Goal: Find specific page/section: Find specific page/section

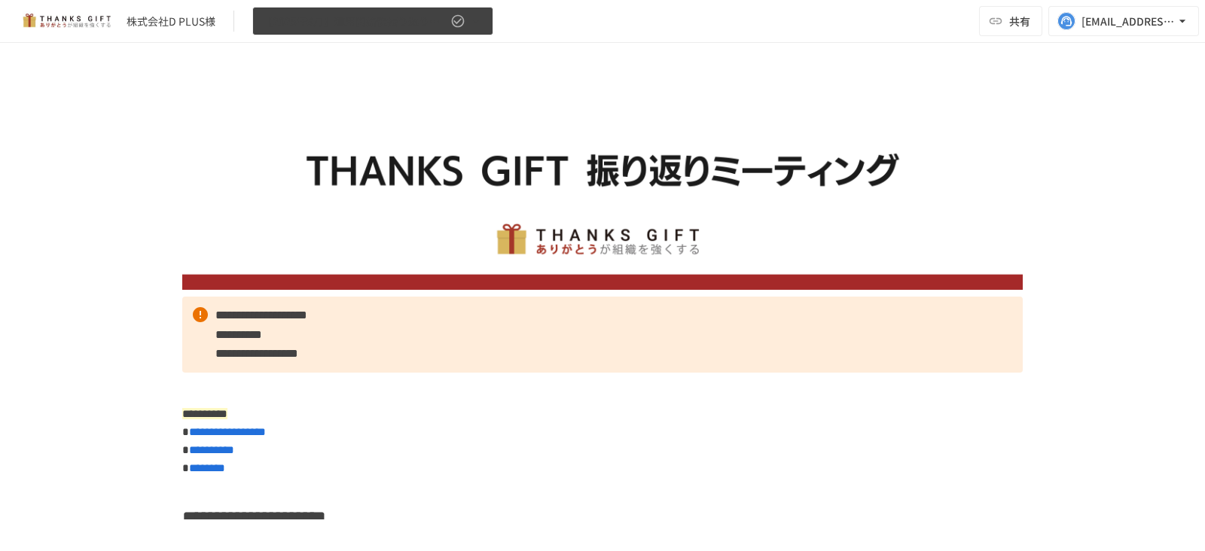
click at [453, 14] on icon "button" at bounding box center [457, 21] width 15 height 15
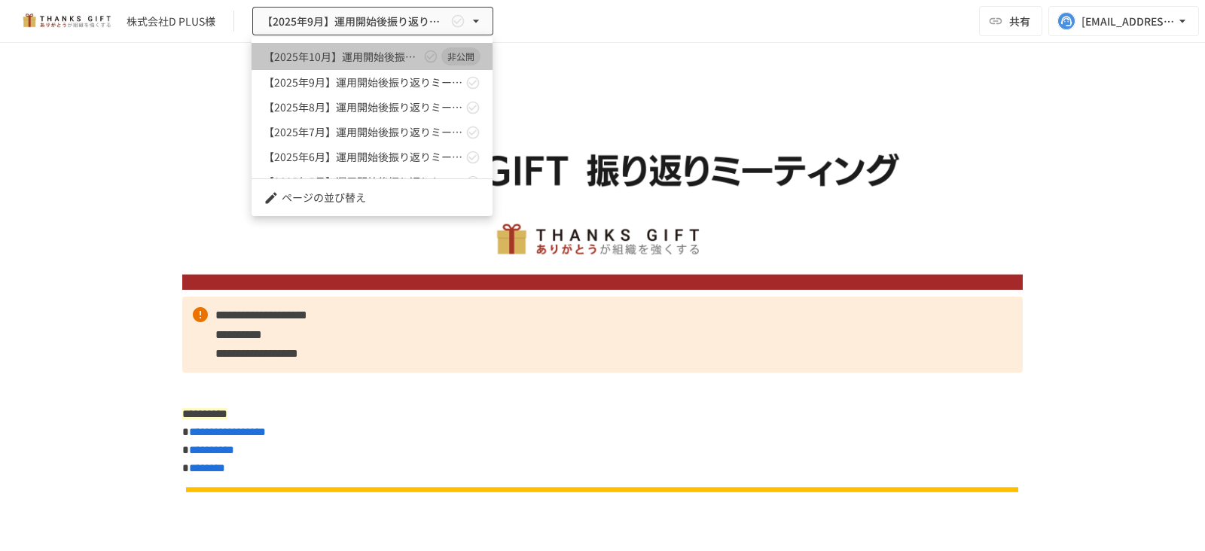
click at [404, 44] on link "【2025年10月】運用開始後振り返りミーティング 非公開" at bounding box center [372, 56] width 241 height 27
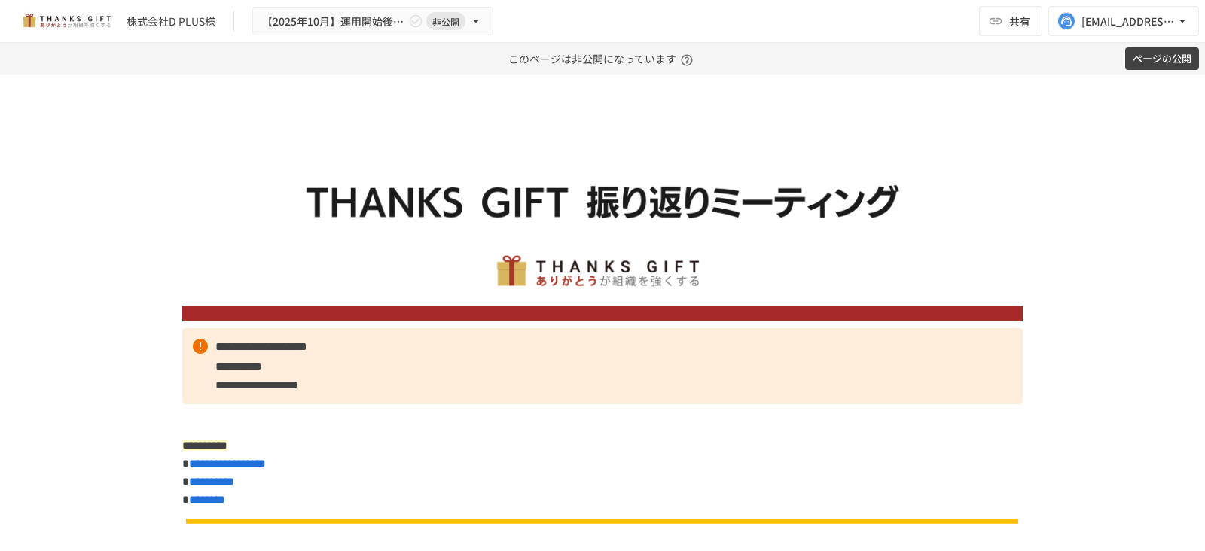
click at [577, 27] on div "株式会社D PLUS様 【[DATE]】運用開始後振り返りミーティング 非公開 共有 [EMAIL_ADDRESS][DOMAIN_NAME]" at bounding box center [602, 21] width 1205 height 43
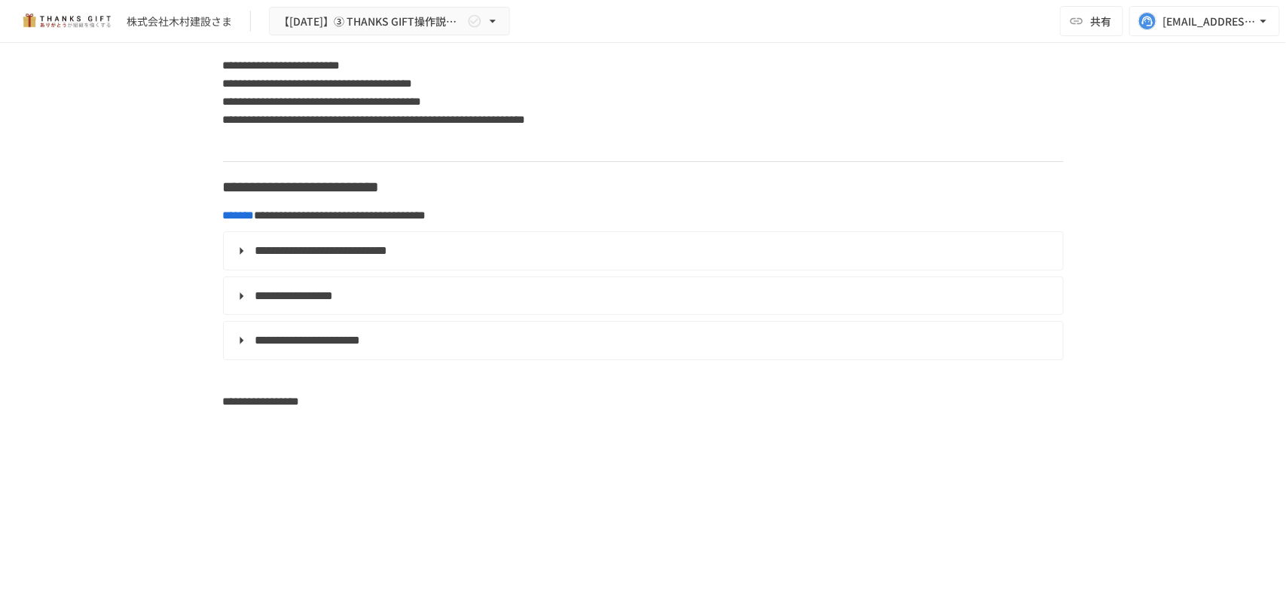
scroll to position [9087, 0]
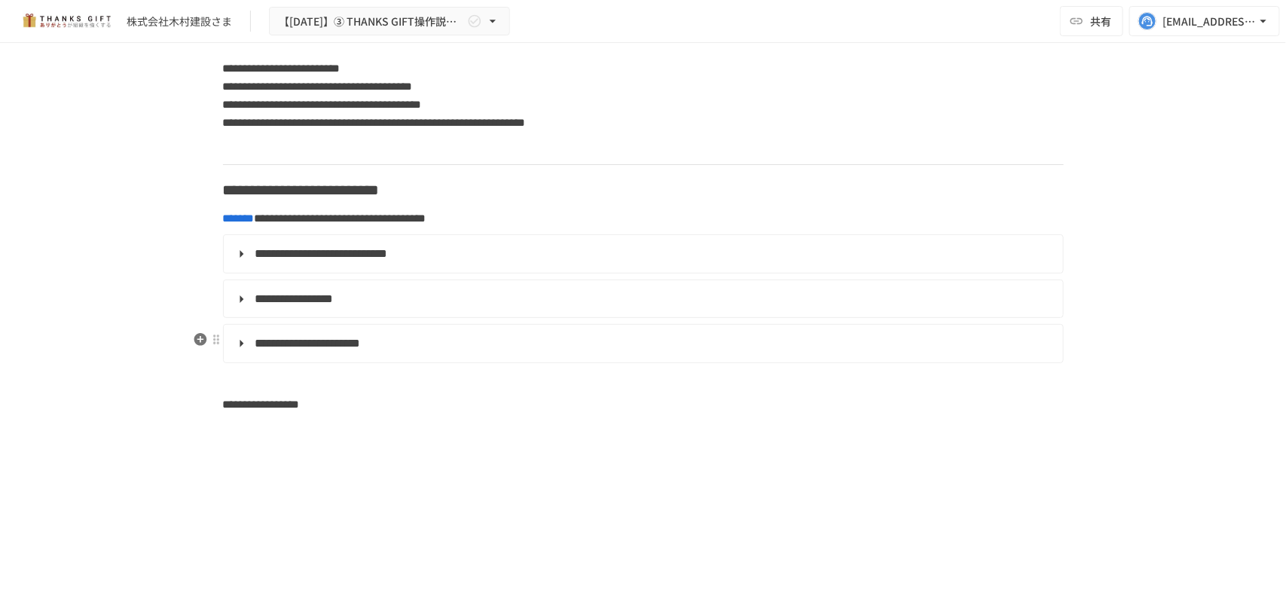
click at [233, 309] on summary "**********" at bounding box center [642, 299] width 818 height 20
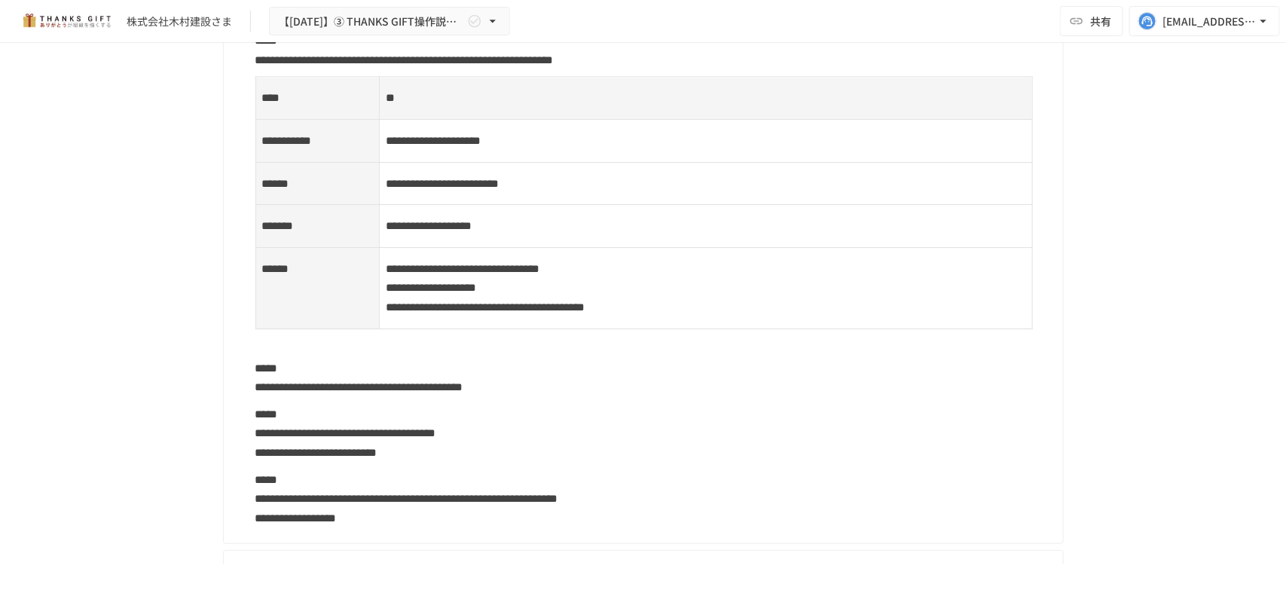
scroll to position [9915, 0]
